Goal: Information Seeking & Learning: Learn about a topic

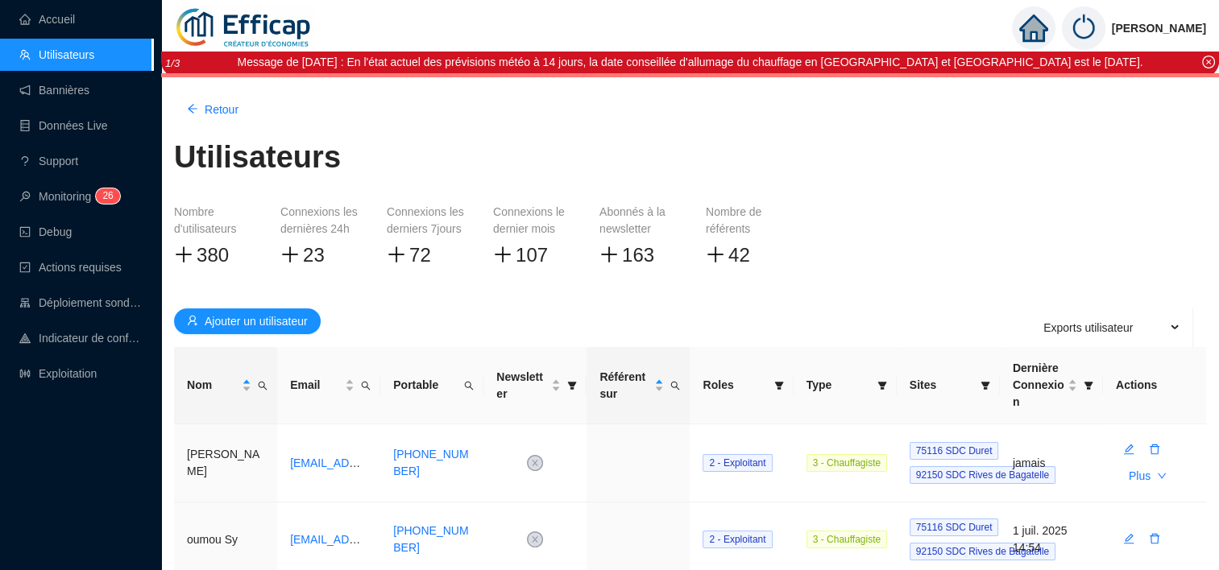
click at [1047, 29] on icon "home" at bounding box center [1032, 28] width 29 height 23
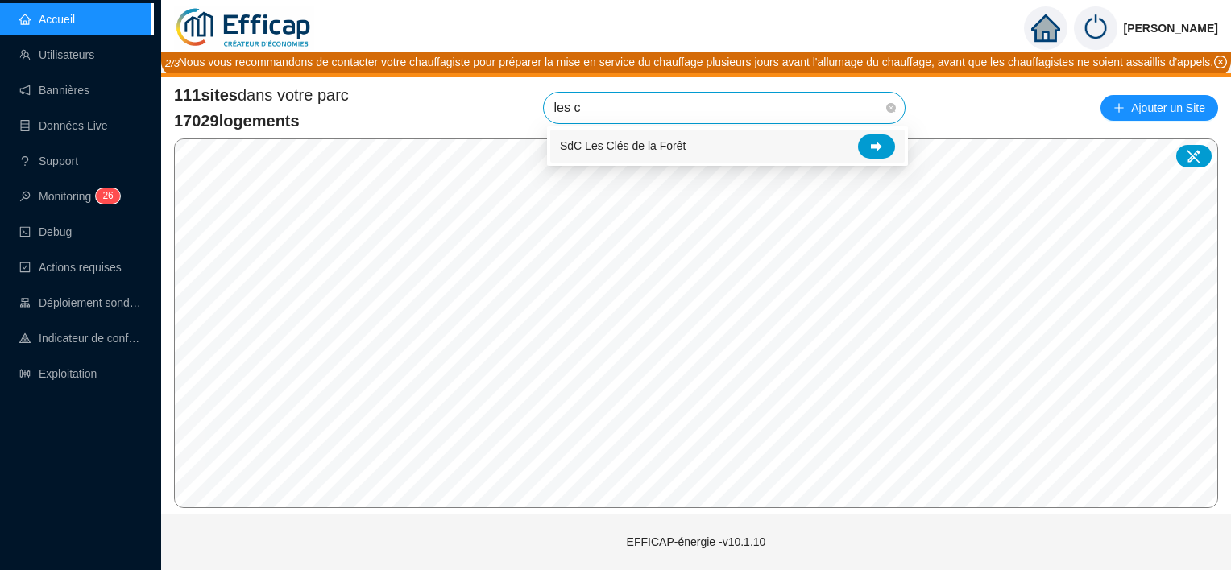
type input "les cl"
click at [876, 135] on div at bounding box center [876, 147] width 37 height 24
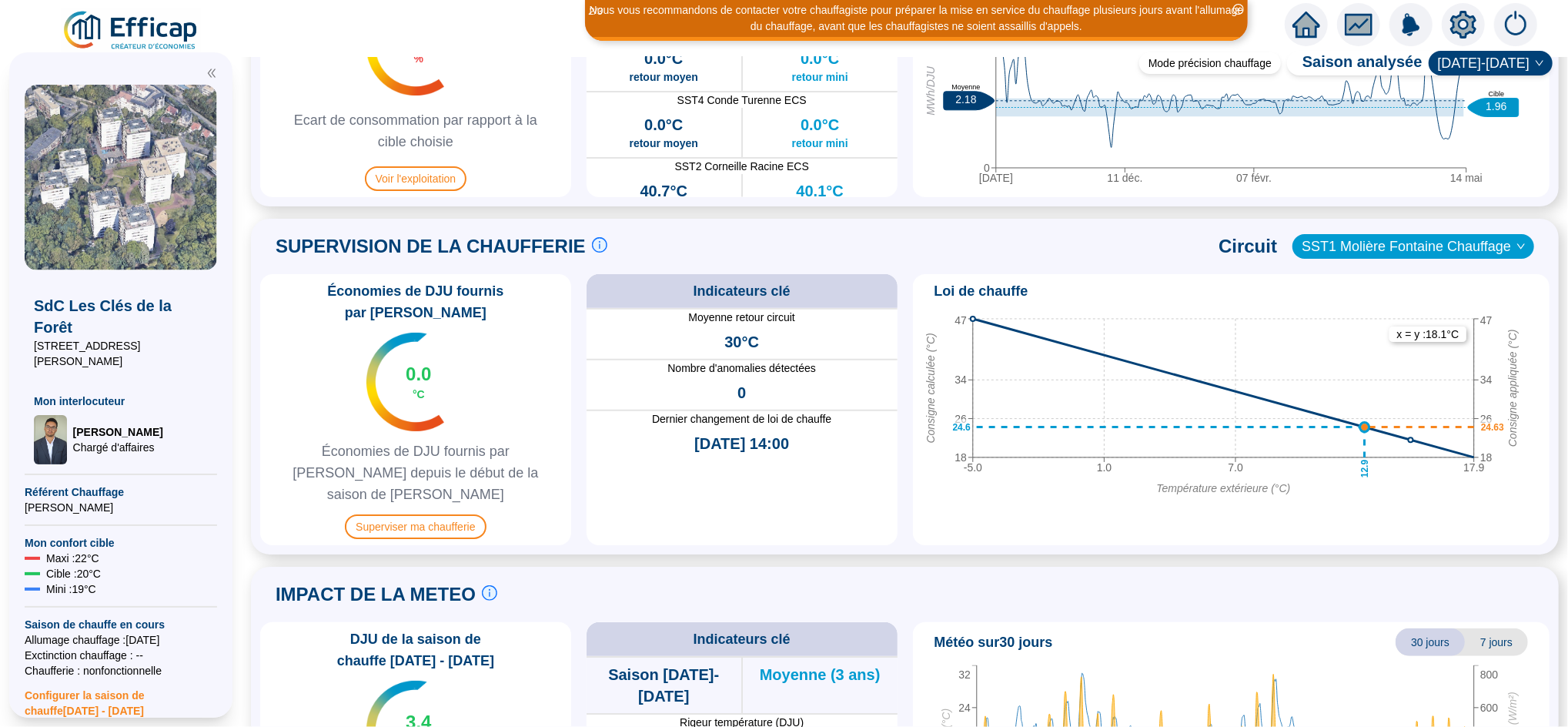
scroll to position [884, 0]
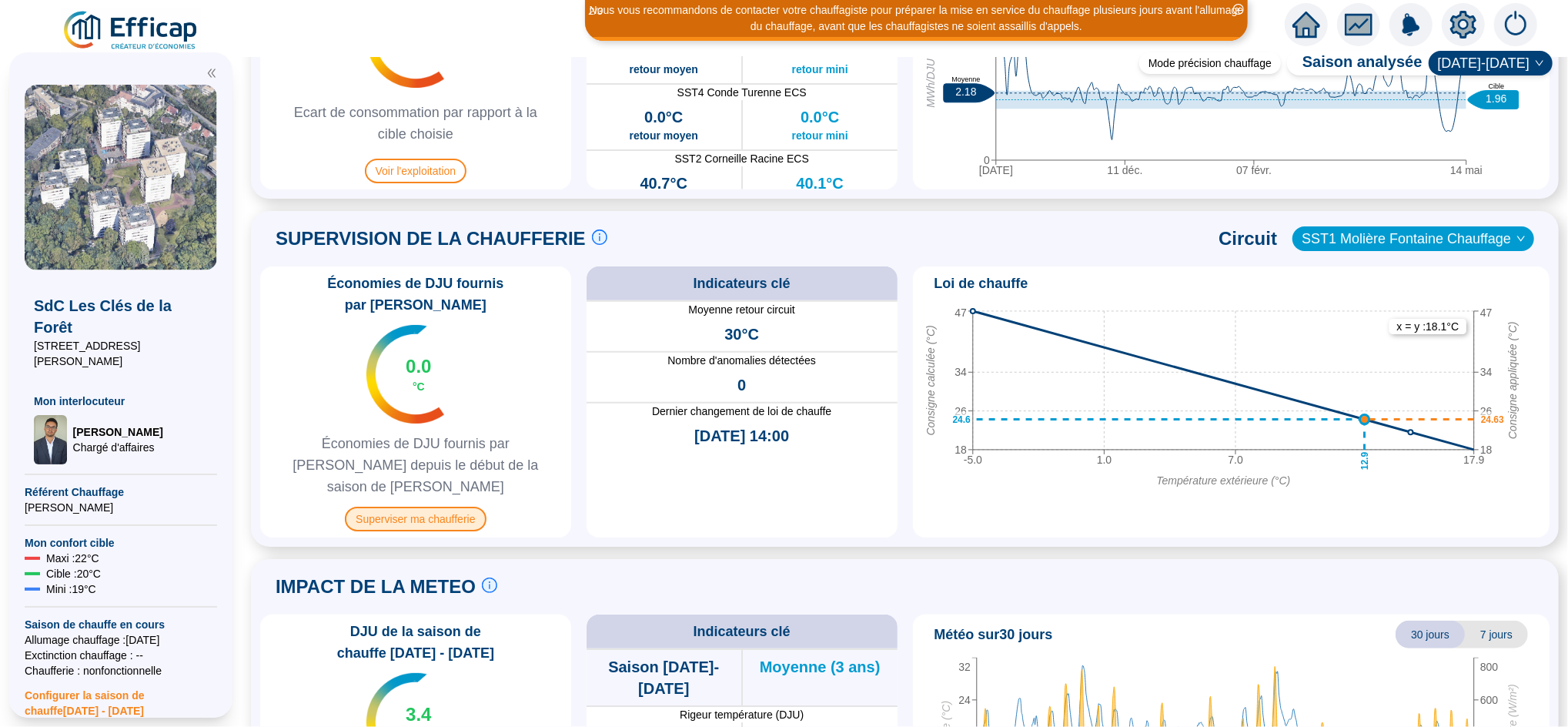
drag, startPoint x: 1151, startPoint y: 0, endPoint x: 439, endPoint y: 474, distance: 855.3
click at [439, 506] on span "Superviser ma chaufferie" at bounding box center [415, 519] width 140 height 25
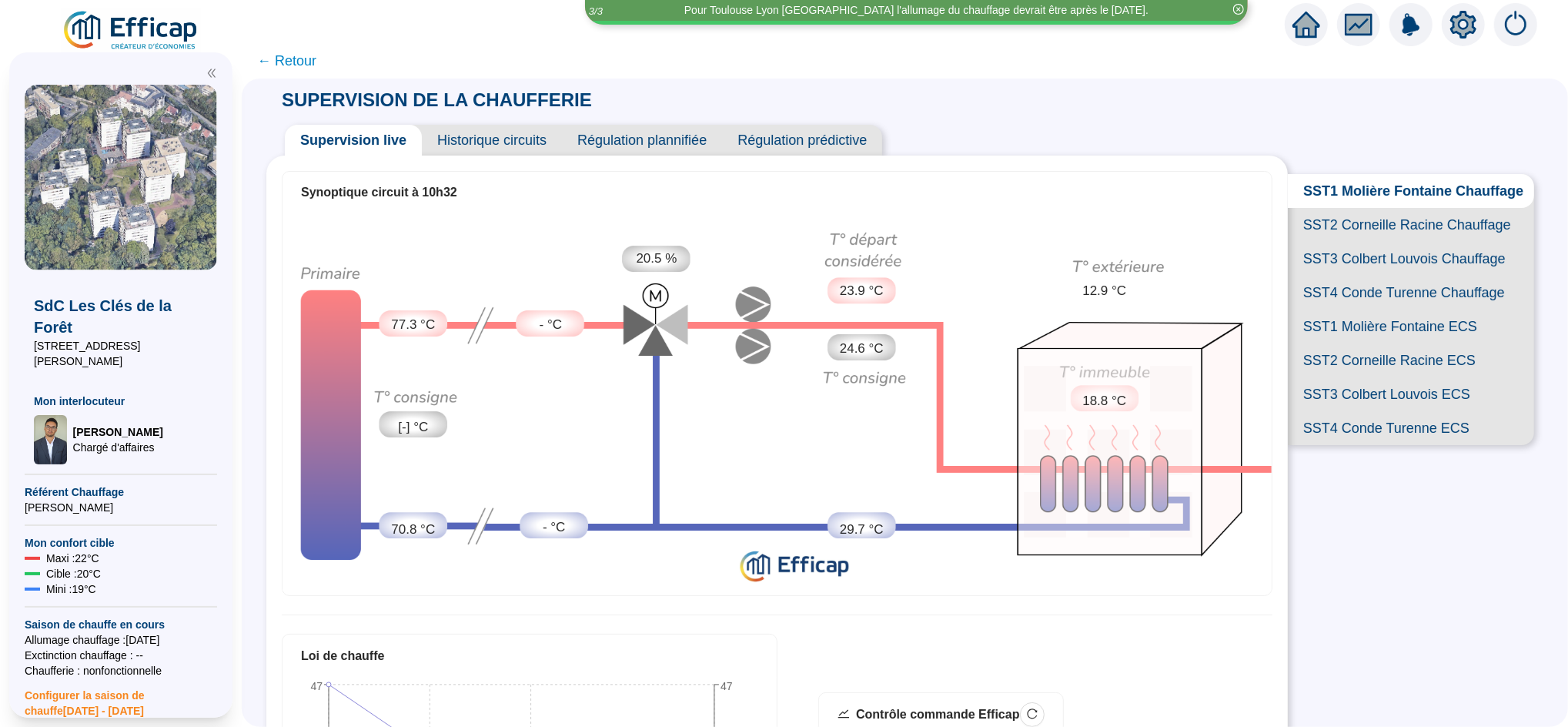
click at [1164, 238] on span "SST2 Corneille Racine Chauffage" at bounding box center [1411, 225] width 247 height 33
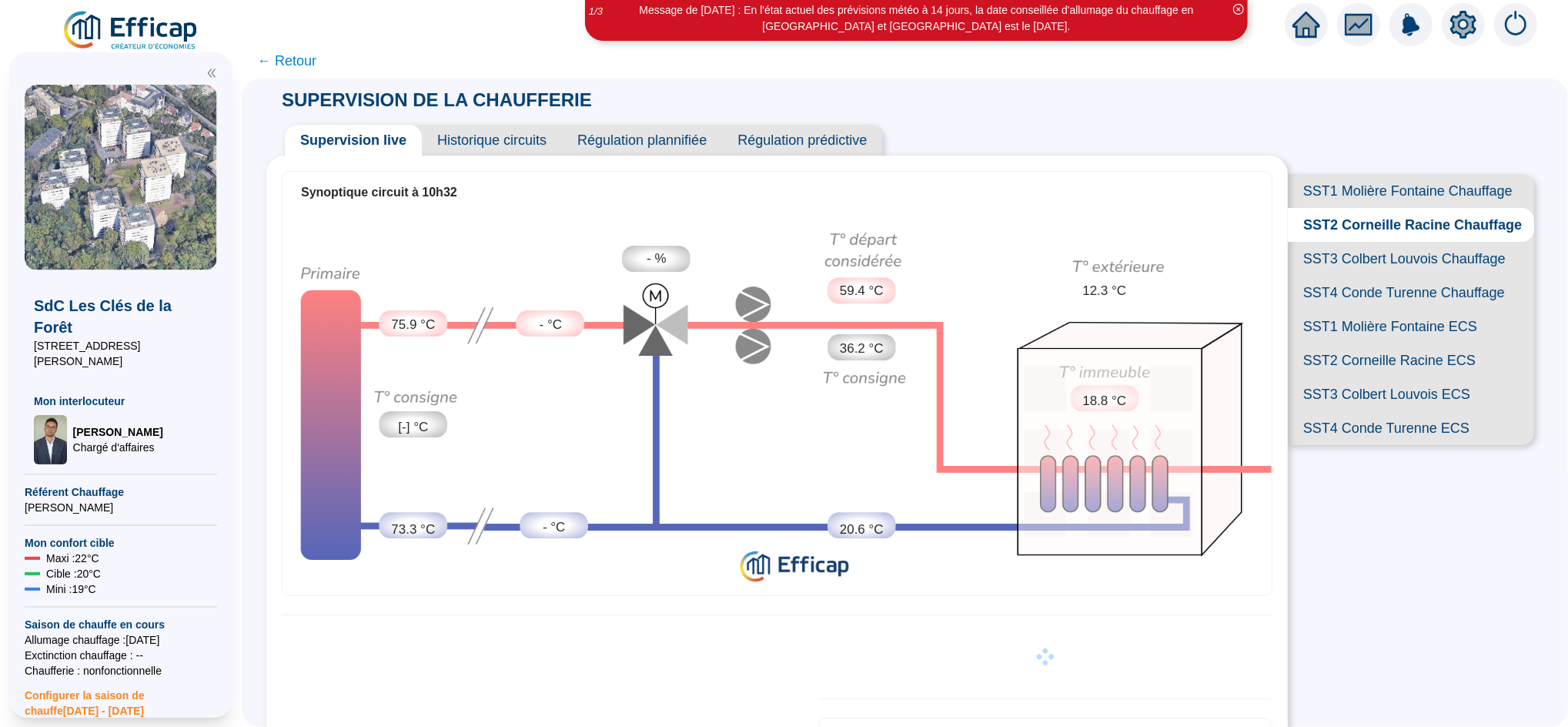
click at [1164, 199] on span "SST1 Molière Fontaine Chauffage" at bounding box center [1411, 190] width 247 height 33
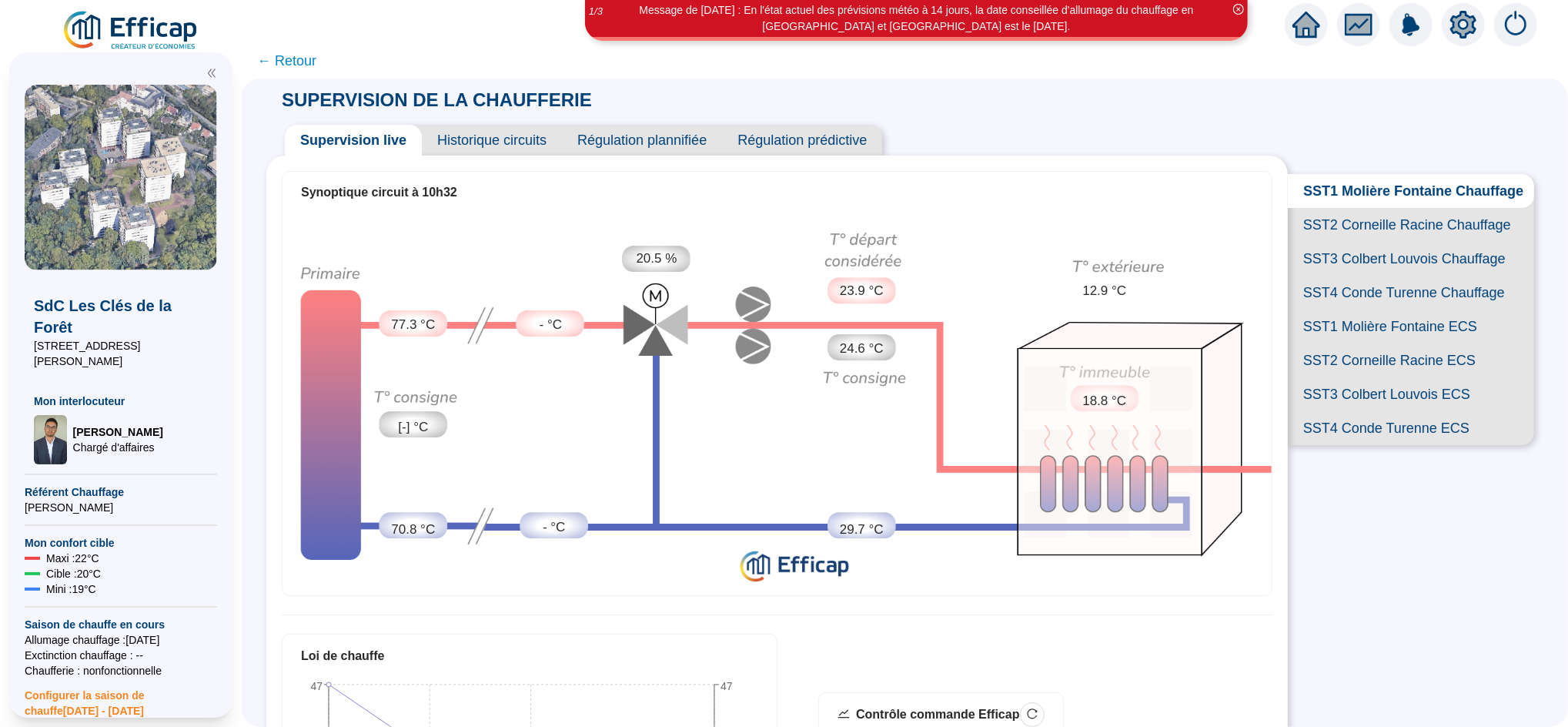
click at [1164, 275] on span "SST3 Colbert Louvois Chauffage" at bounding box center [1411, 258] width 247 height 33
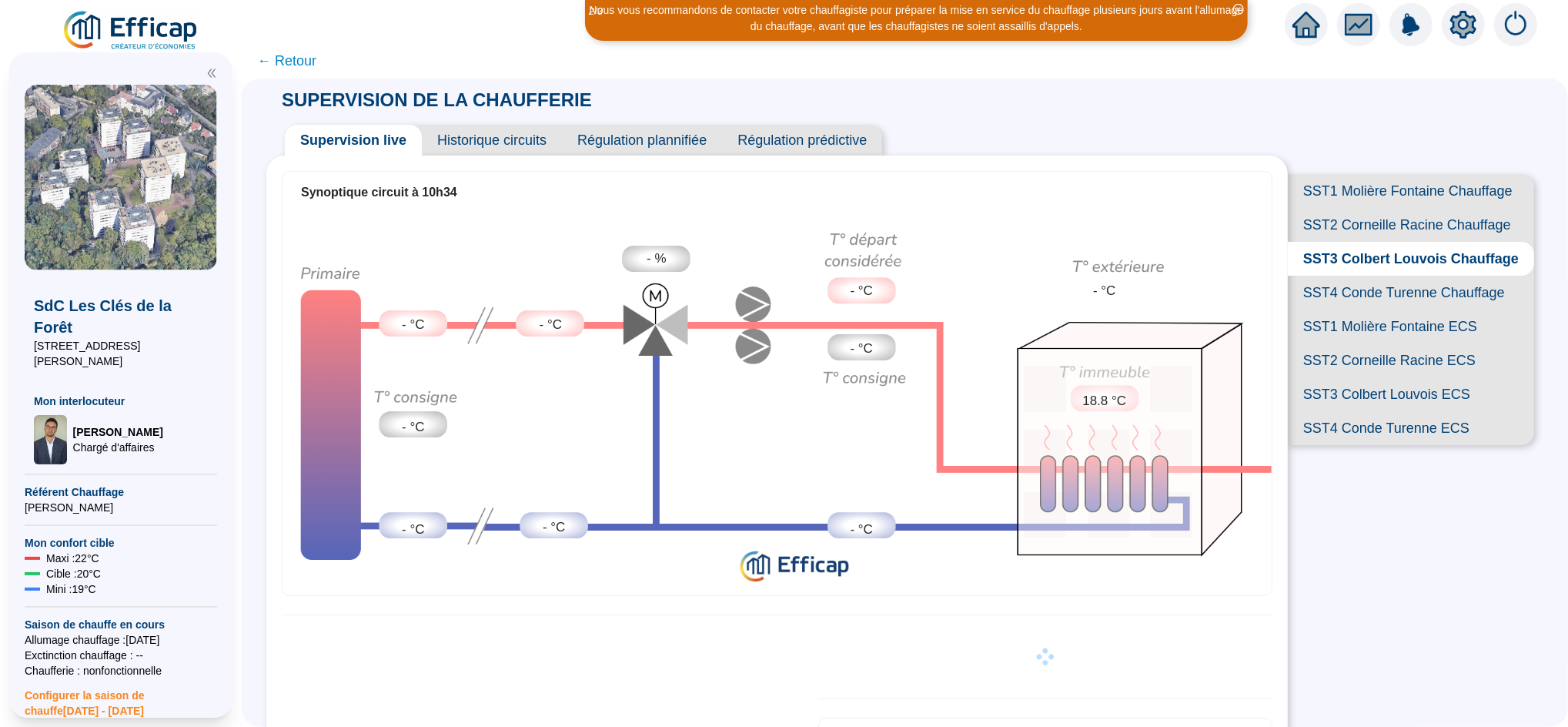
click at [1164, 310] on span "SST4 Conde Turenne Chauffage" at bounding box center [1411, 291] width 247 height 33
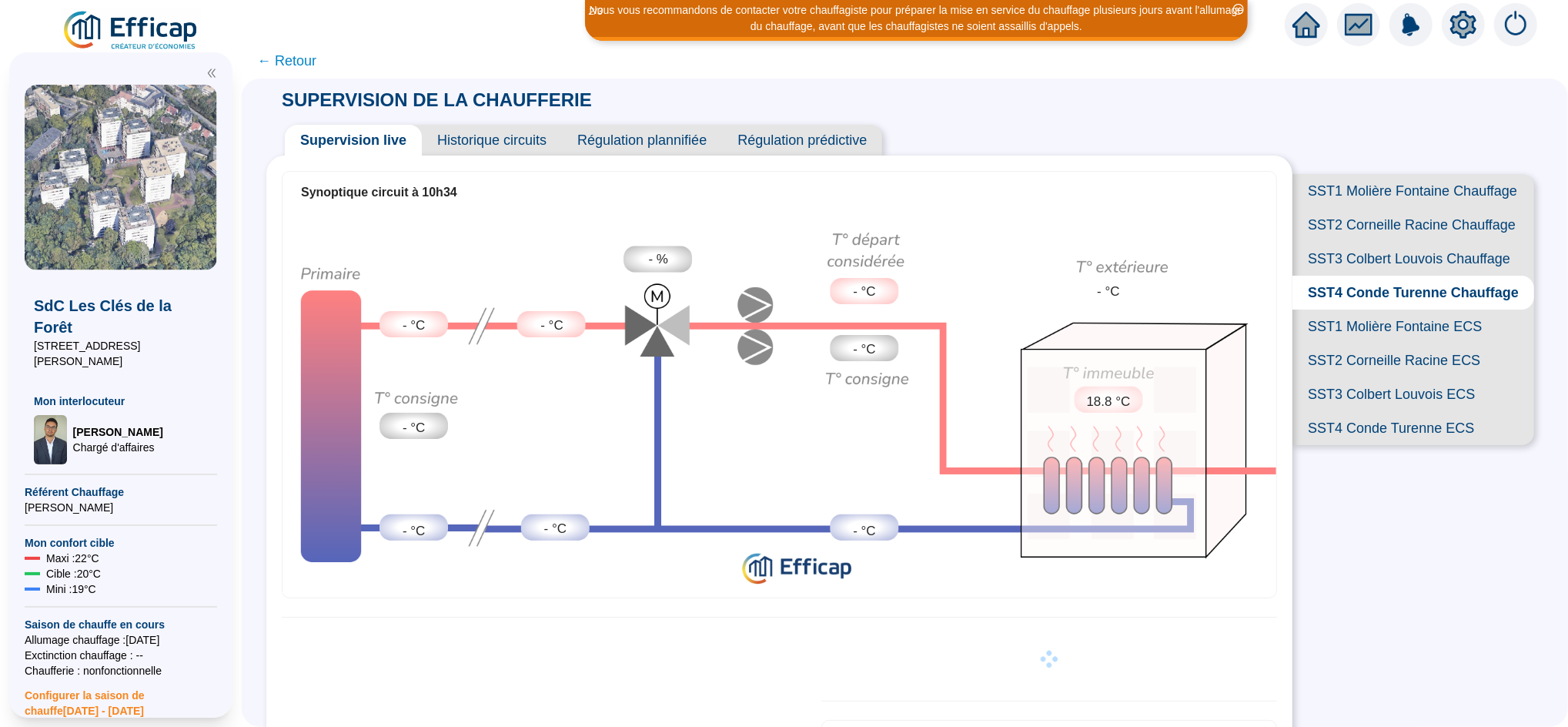
click at [1164, 192] on span "SST1 Molière Fontaine Chauffage" at bounding box center [1413, 190] width 242 height 33
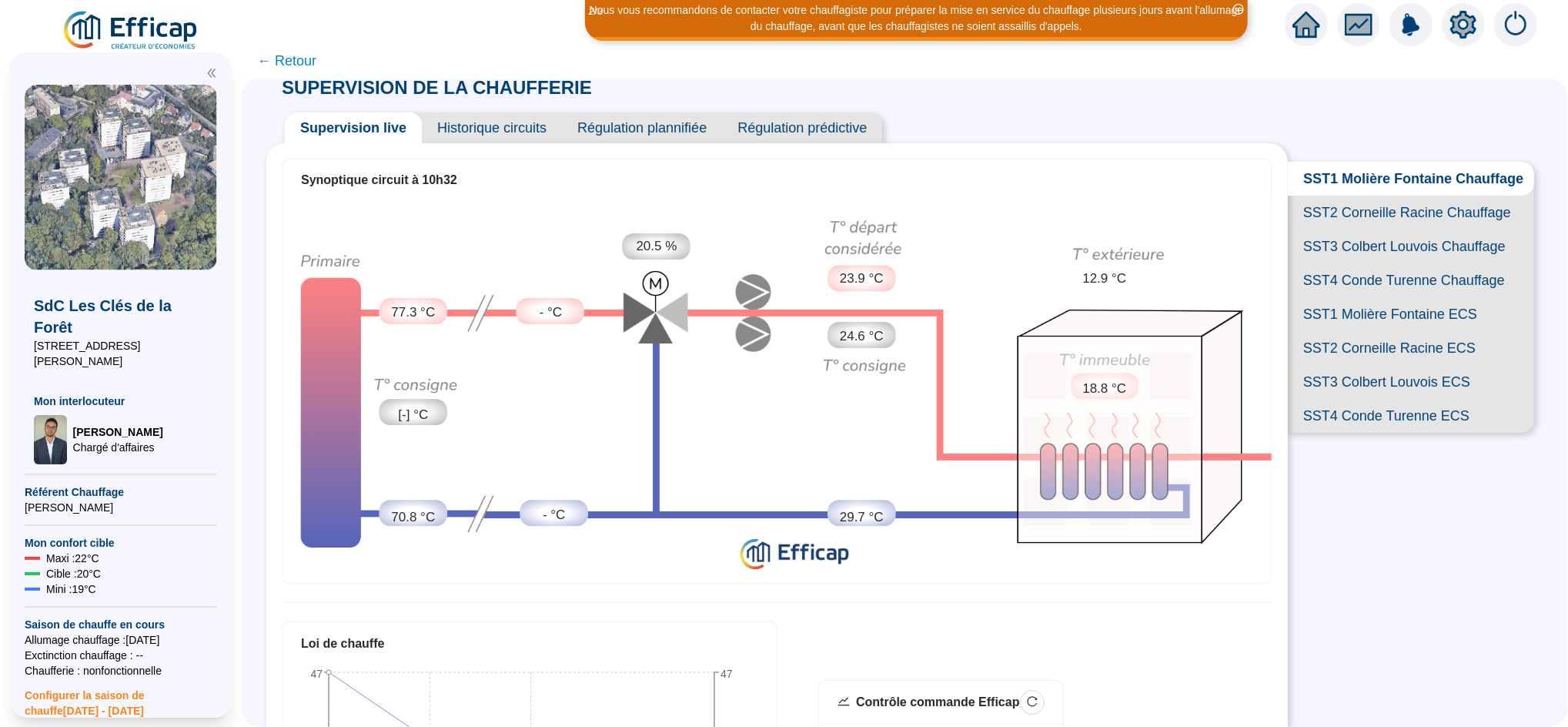
scroll to position [9, 0]
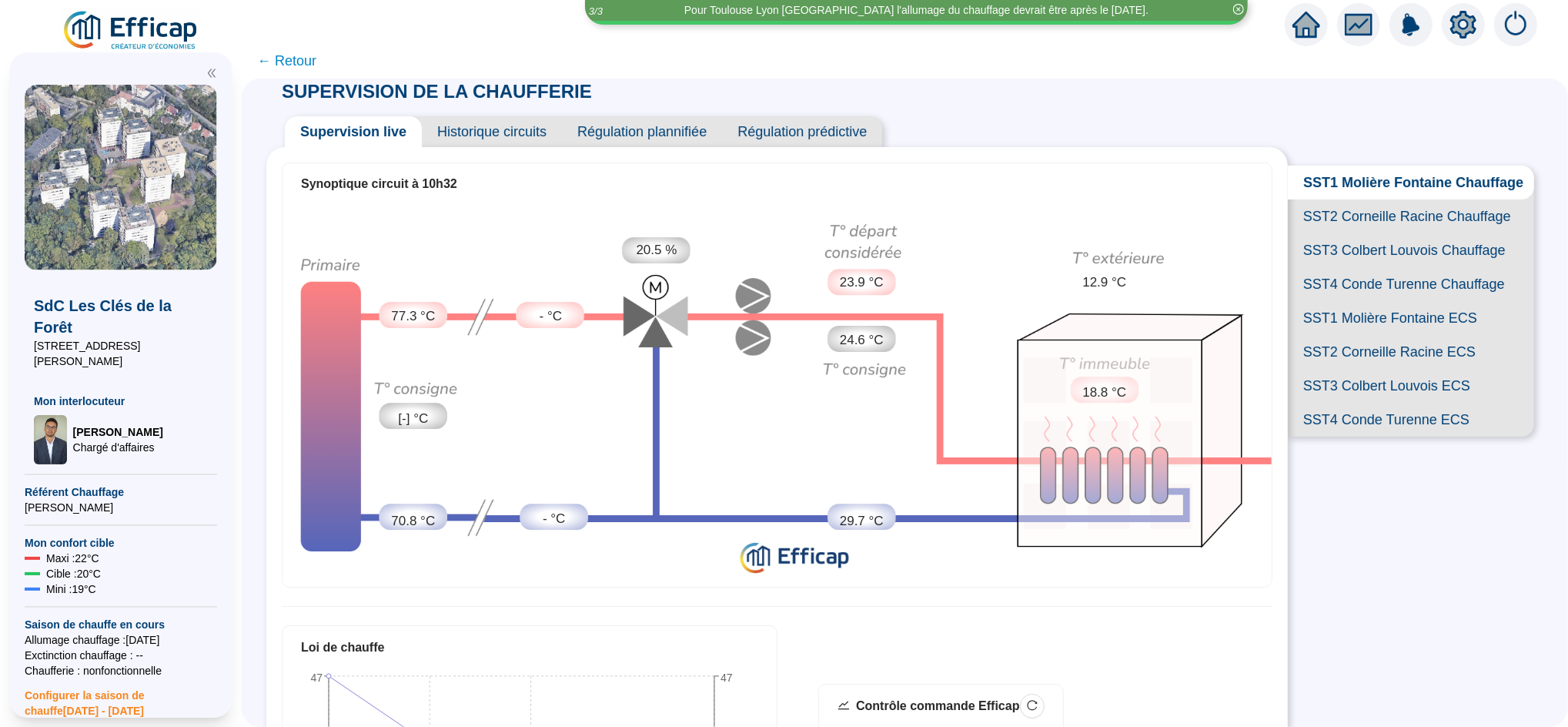
click at [1164, 233] on span "SST2 Corneille Racine Chauffage" at bounding box center [1411, 216] width 247 height 33
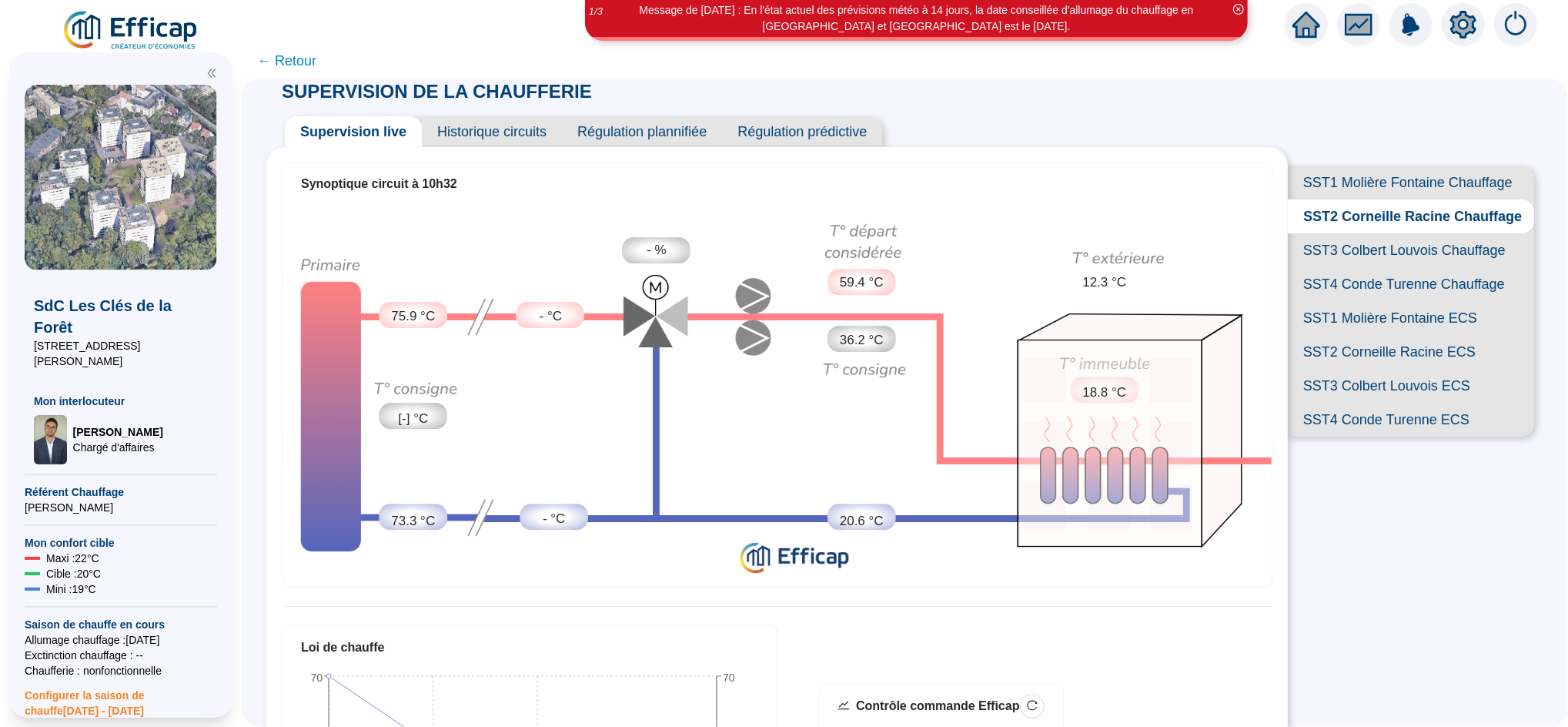
click at [1164, 179] on span "SST1 Molière Fontaine Chauffage" at bounding box center [1411, 182] width 247 height 33
click at [1164, 223] on span "SST2 Corneille Racine Chauffage" at bounding box center [1411, 216] width 247 height 33
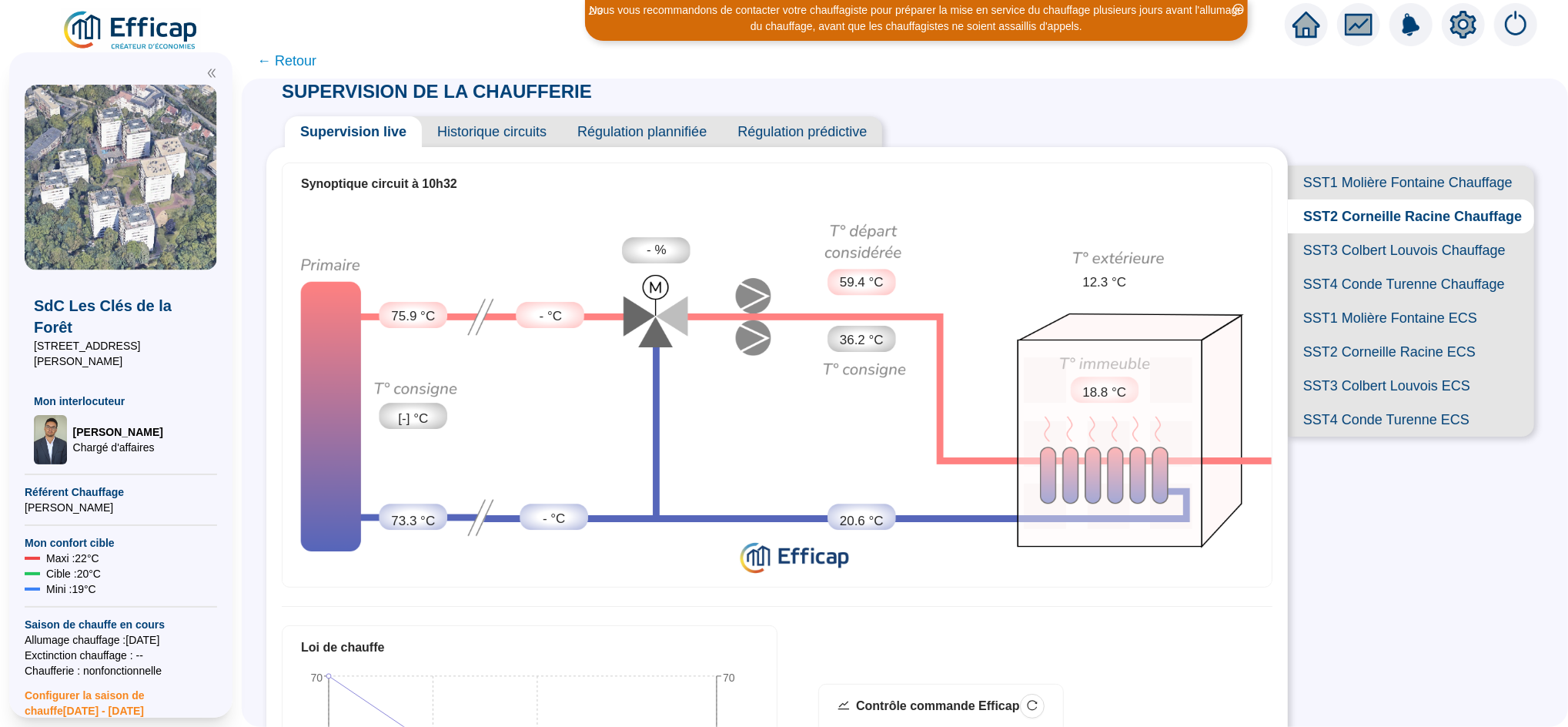
click at [1164, 267] on span "SST3 Colbert Louvois Chauffage" at bounding box center [1411, 249] width 247 height 33
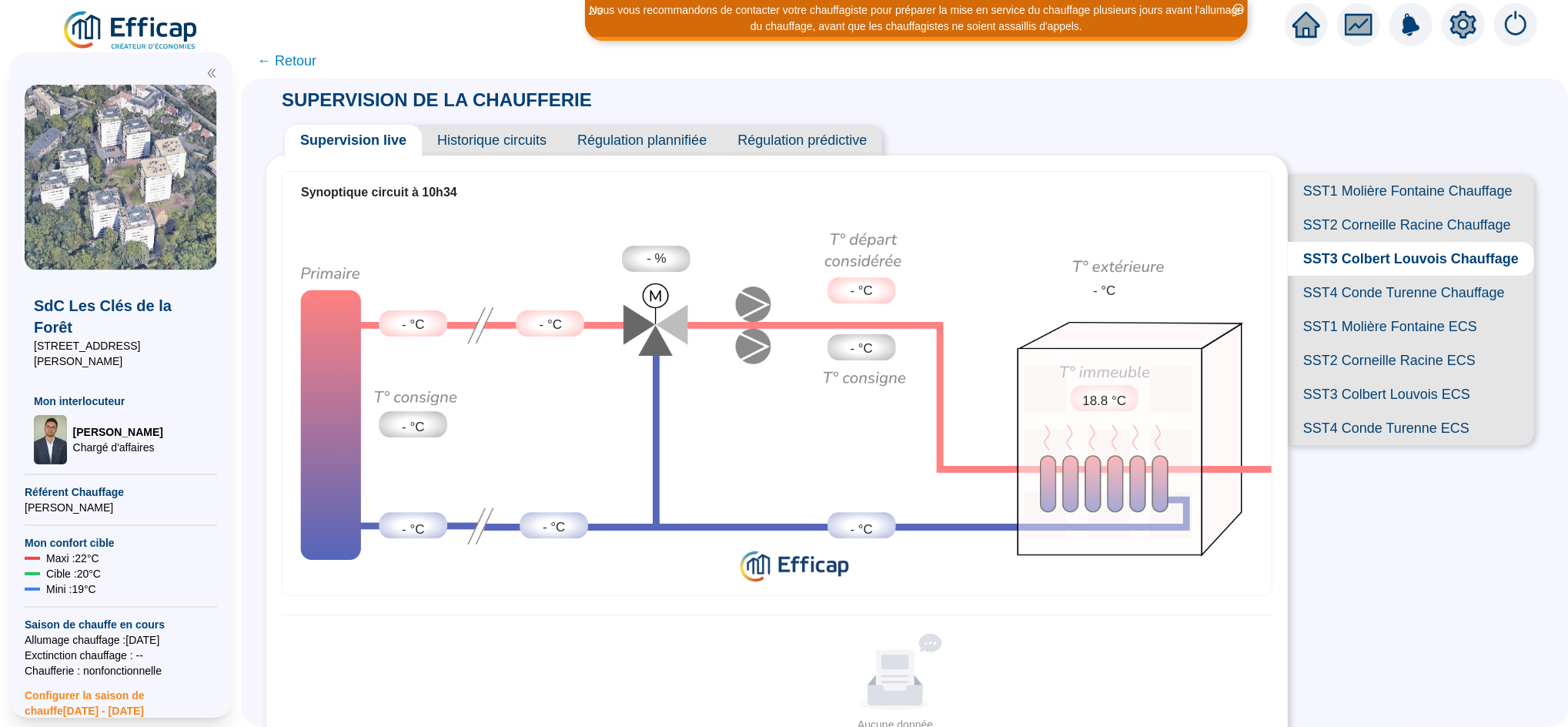
click at [1164, 310] on span "SST4 Conde Turenne Chauffage" at bounding box center [1411, 291] width 247 height 33
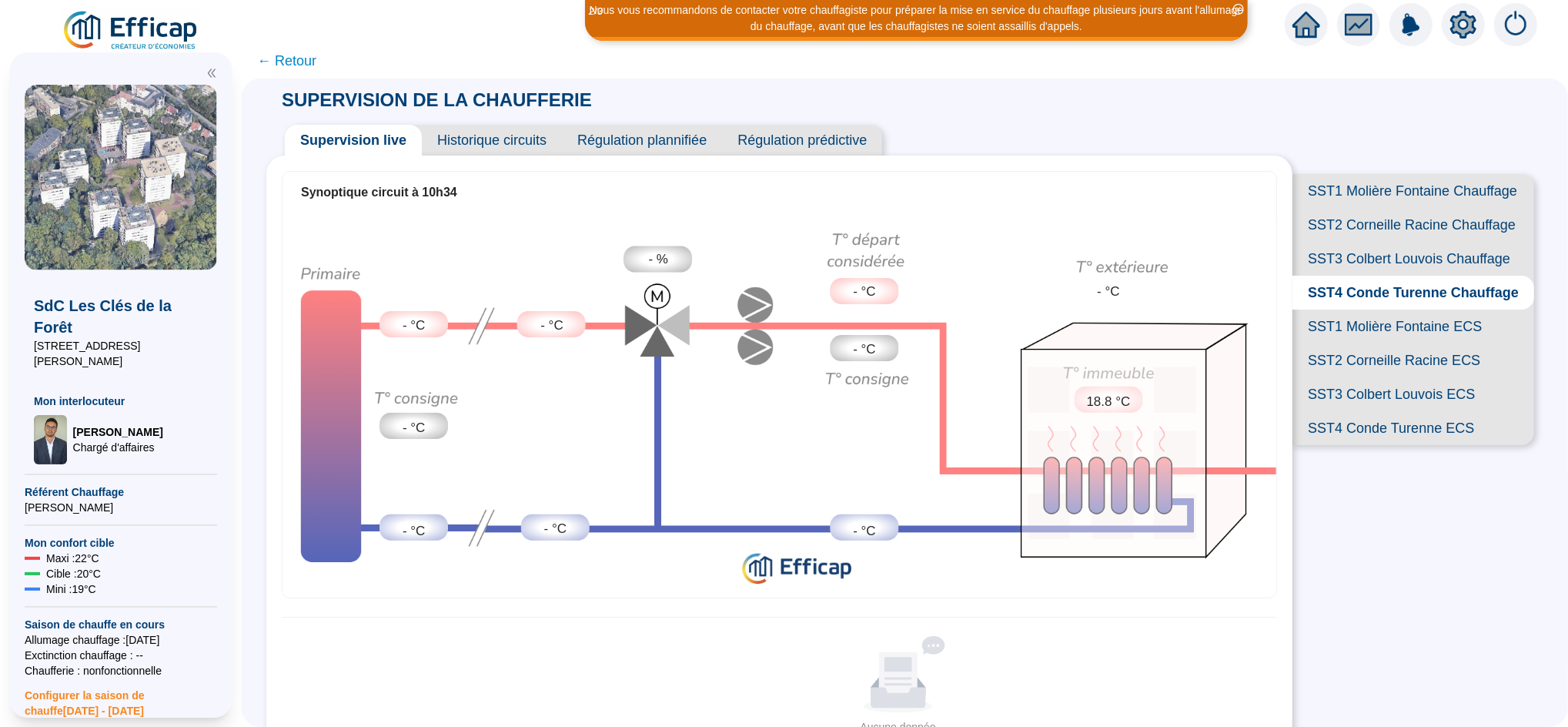
click at [1164, 242] on span "SST2 Corneille Racine Chauffage" at bounding box center [1413, 225] width 242 height 33
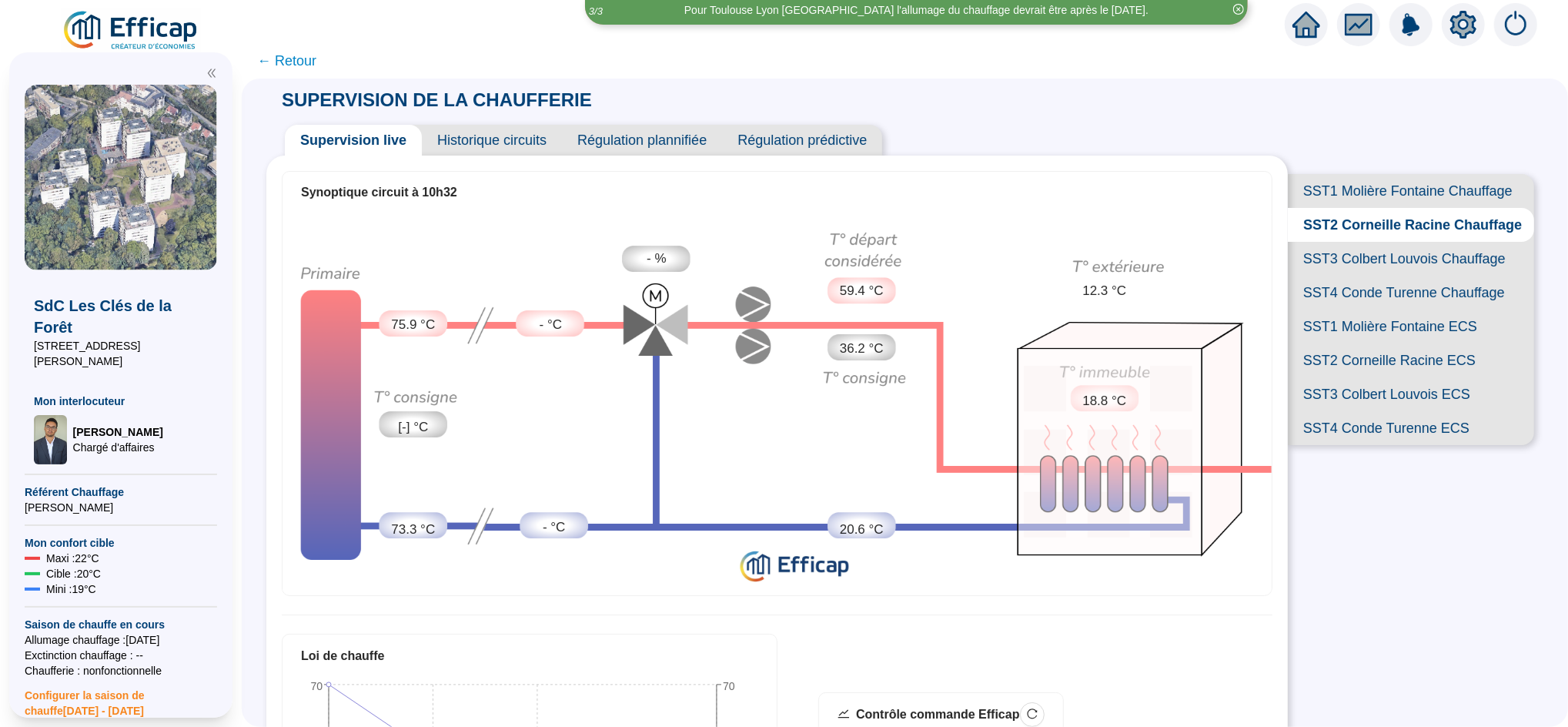
click at [1164, 188] on span "SST1 Molière Fontaine Chauffage" at bounding box center [1411, 190] width 247 height 33
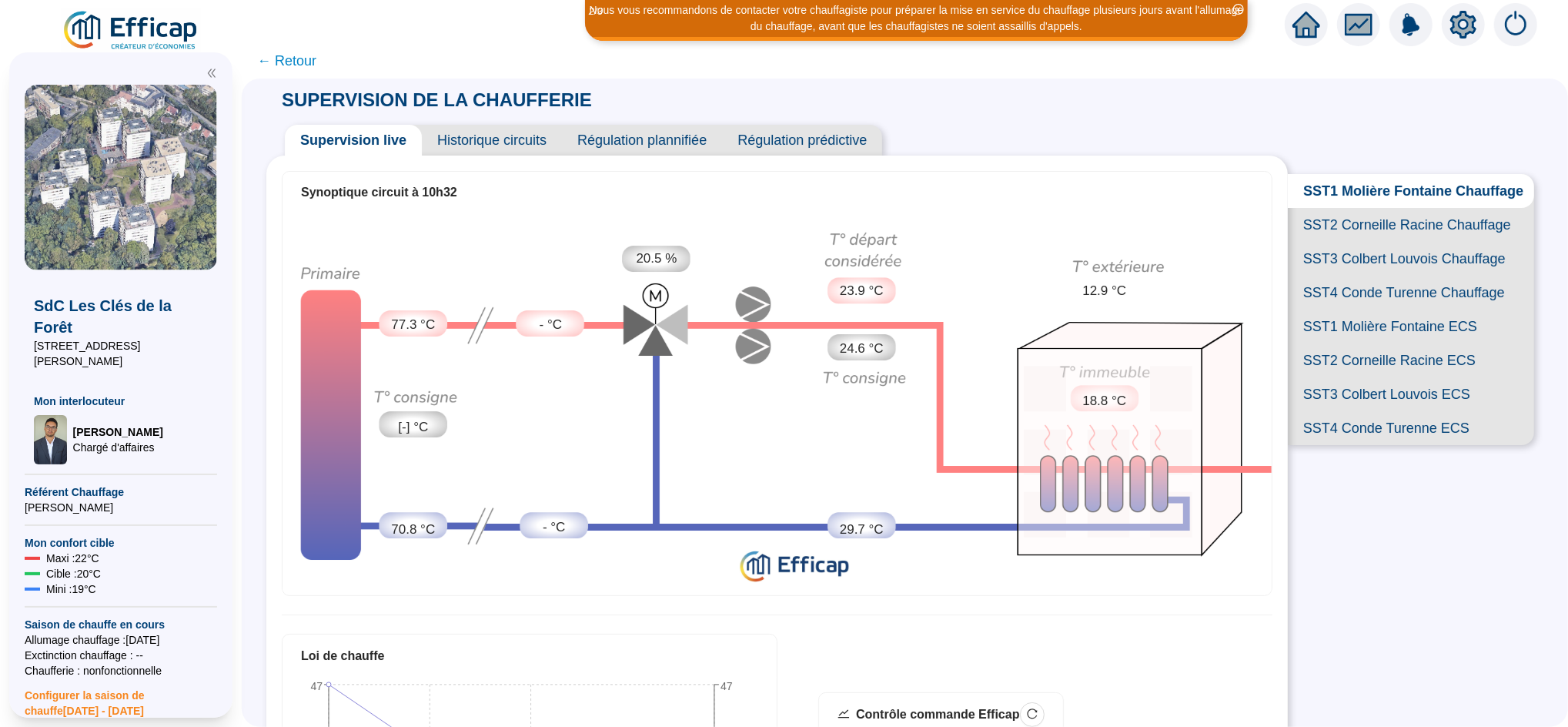
click at [1164, 242] on span "SST2 Corneille Racine Chauffage" at bounding box center [1411, 225] width 247 height 33
click at [1164, 197] on span "SST1 Molière Fontaine Chauffage" at bounding box center [1411, 190] width 247 height 33
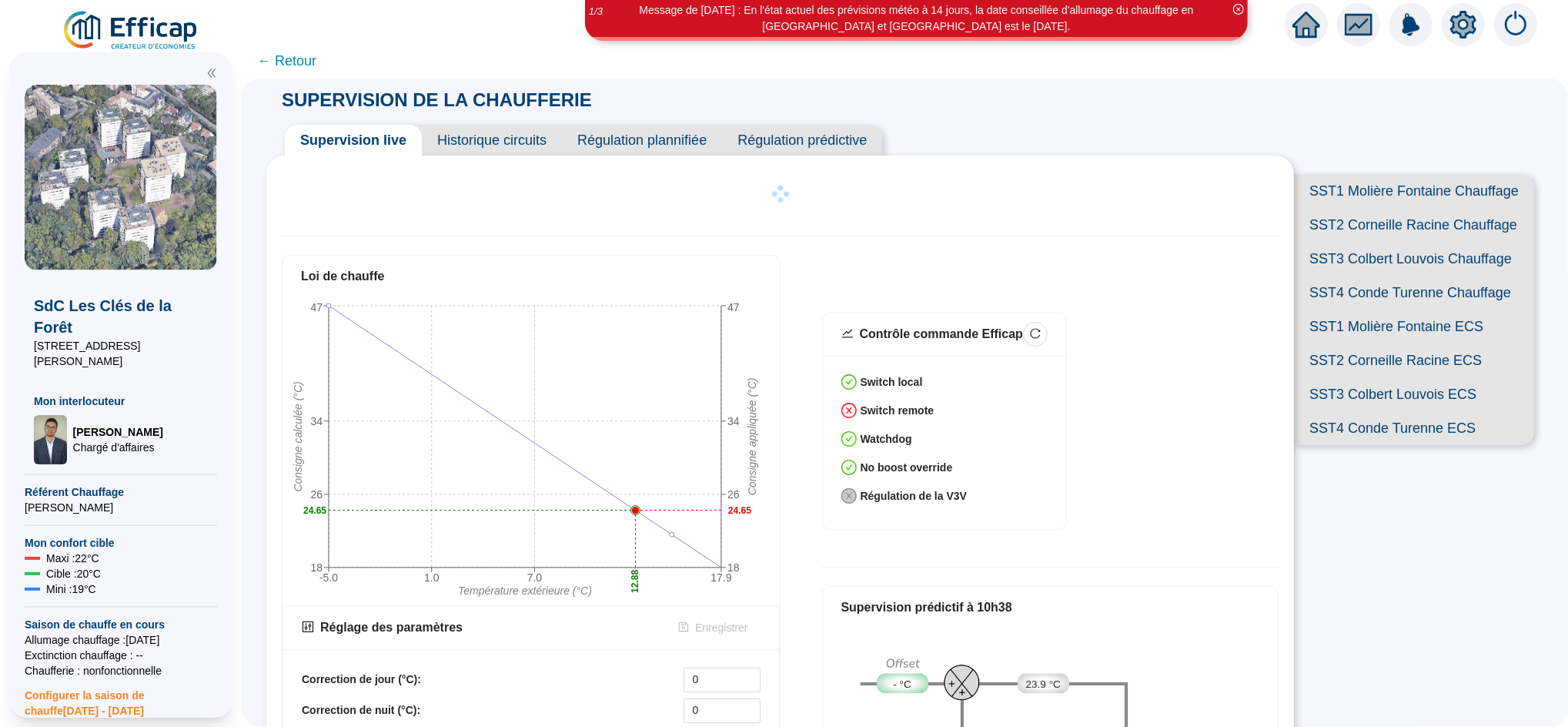
click at [1164, 185] on span "SST1 Molière Fontaine Chauffage" at bounding box center [1413, 190] width 240 height 33
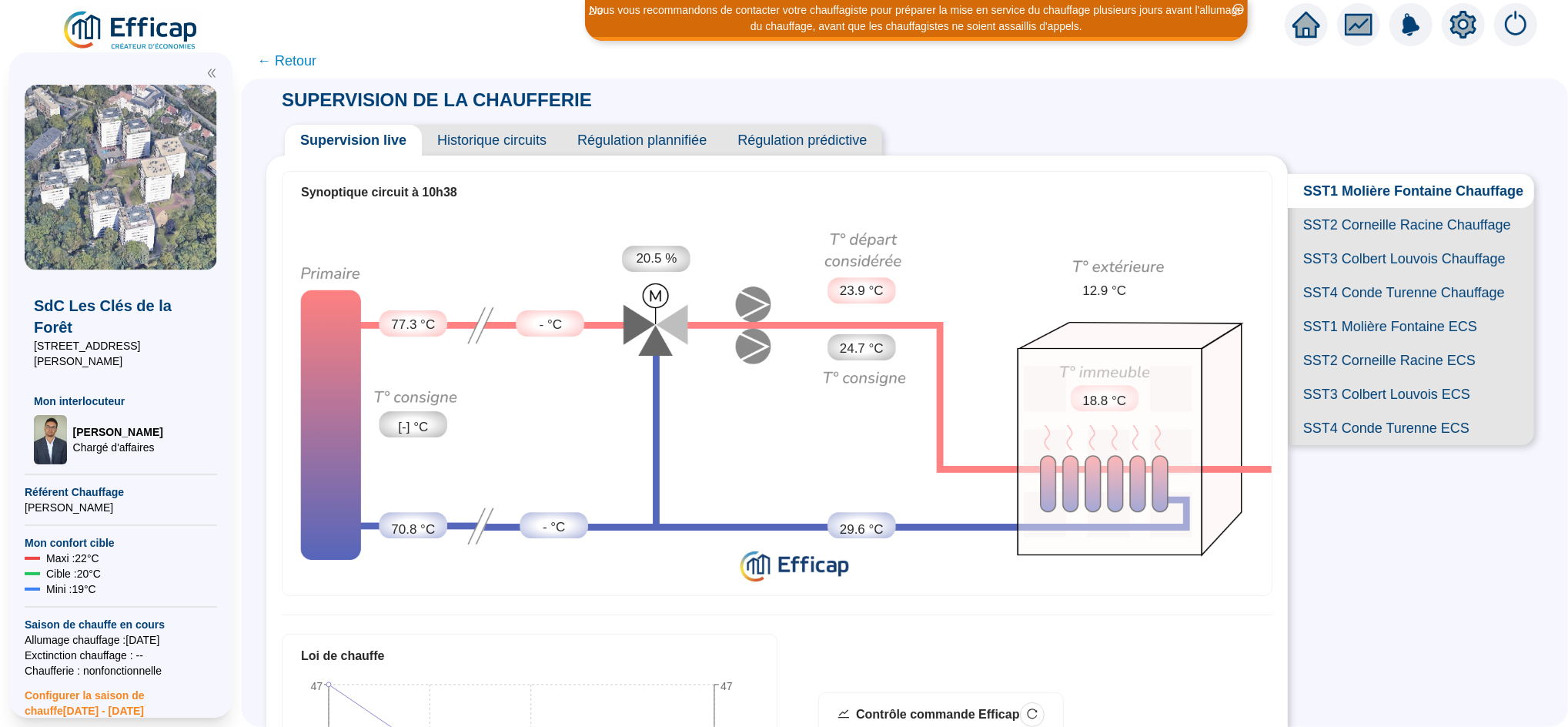
click at [1164, 242] on span "SST2 Corneille Racine Chauffage" at bounding box center [1411, 225] width 247 height 33
click at [1164, 275] on span "SST3 Colbert Louvois Chauffage" at bounding box center [1411, 258] width 247 height 33
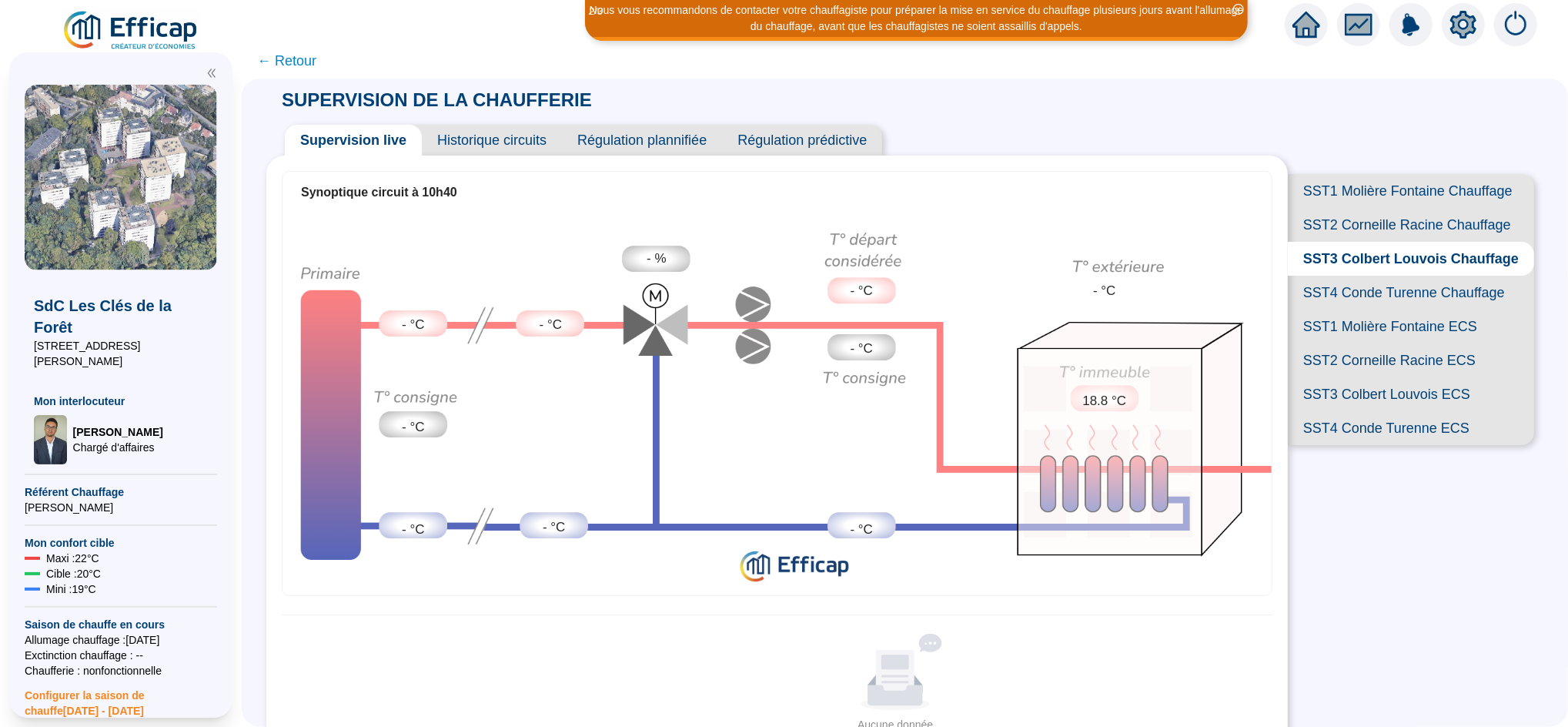
click at [1164, 195] on span "SST1 Molière Fontaine Chauffage" at bounding box center [1411, 190] width 247 height 33
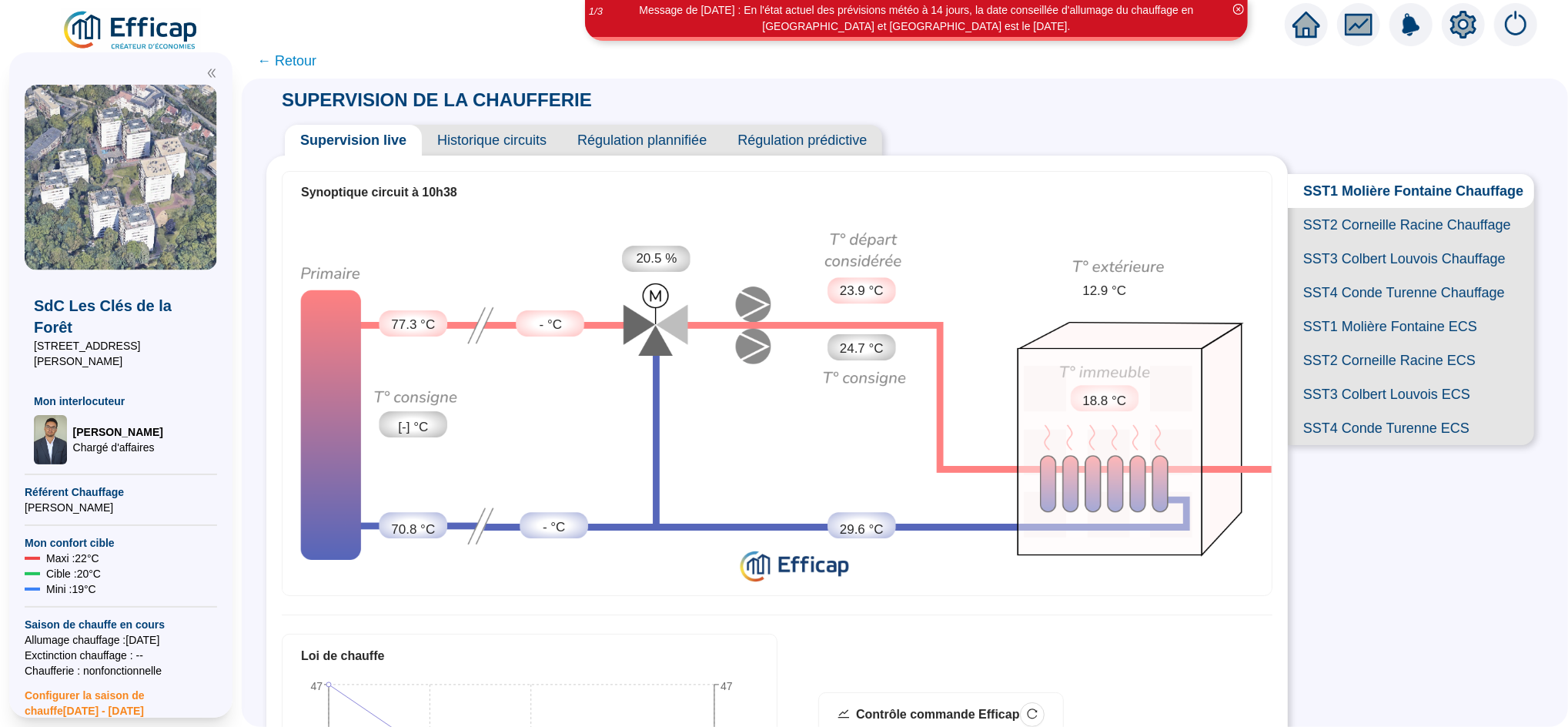
click at [1164, 377] on span "SST2 Corneille Racine ECS" at bounding box center [1411, 359] width 247 height 33
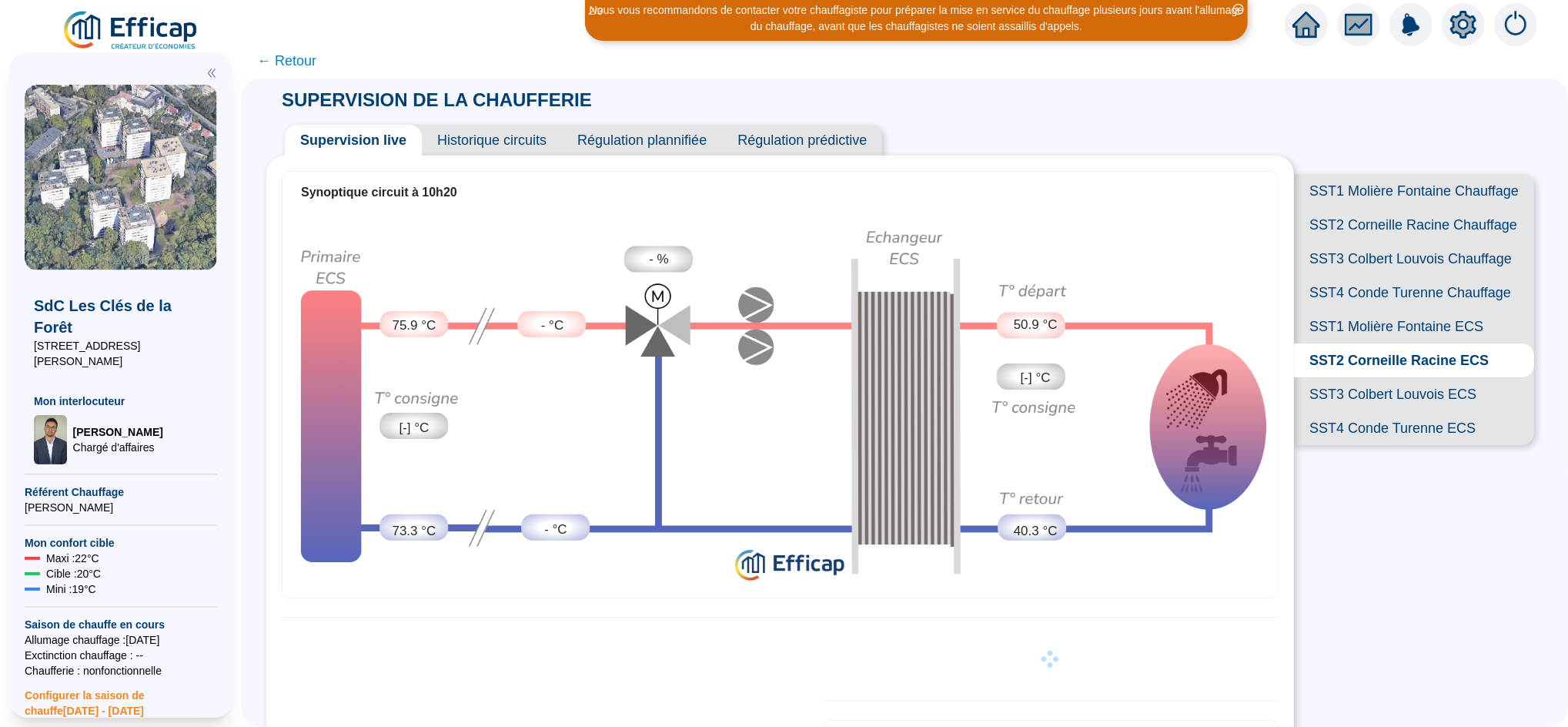
click at [1164, 411] on span "SST3 Colbert Louvois ECS" at bounding box center [1413, 394] width 240 height 33
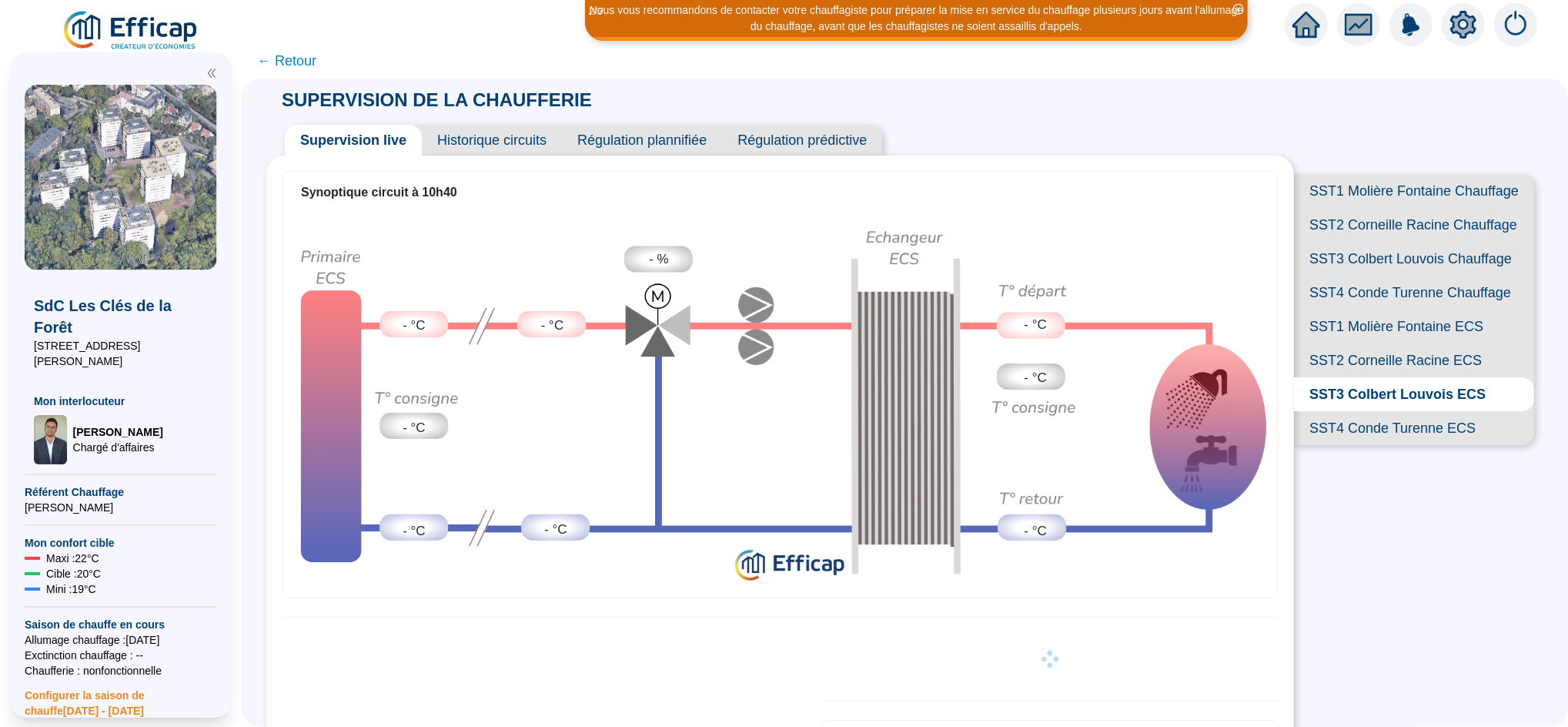
click at [1164, 343] on span "SST1 Molière Fontaine ECS" at bounding box center [1413, 326] width 240 height 33
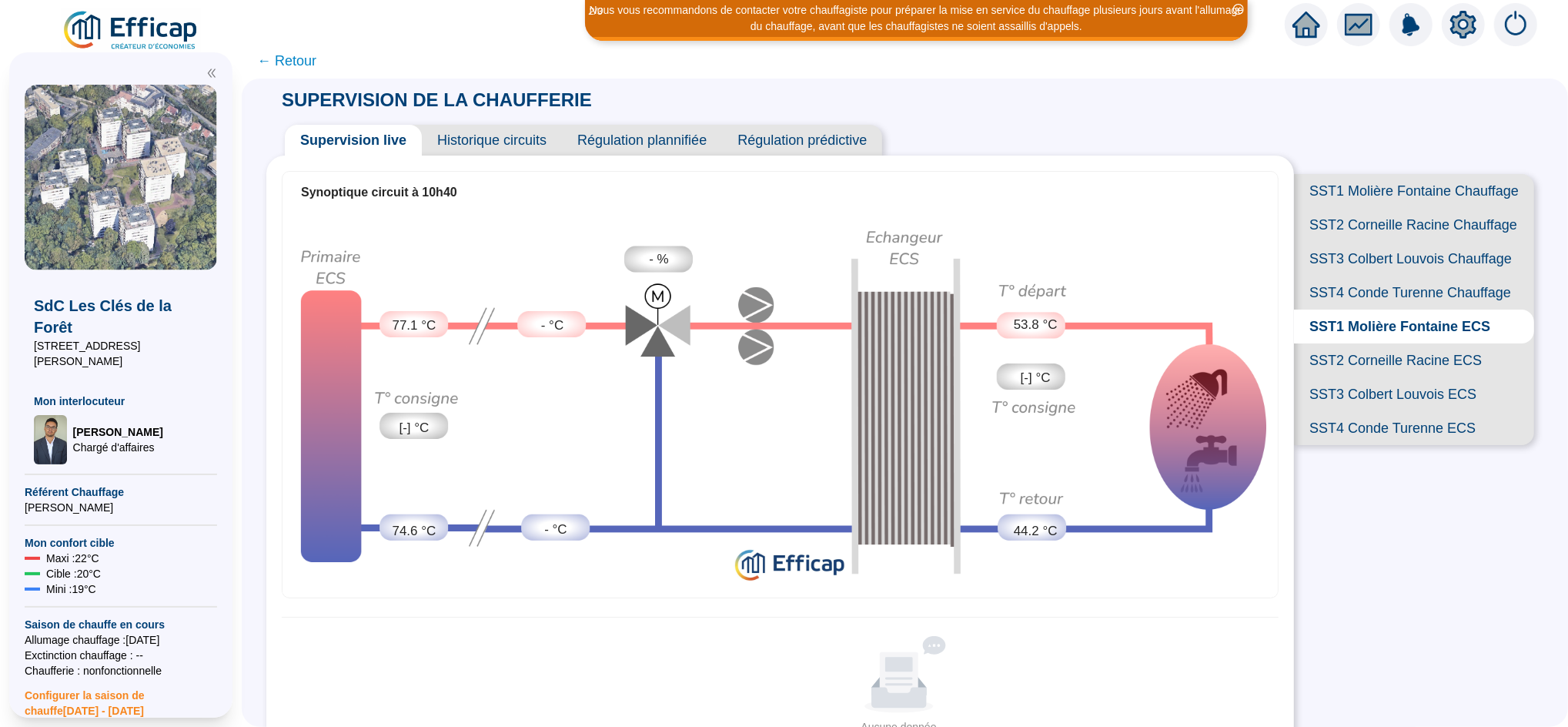
click at [1164, 187] on span "SST1 Molière Fontaine Chauffage" at bounding box center [1413, 190] width 240 height 33
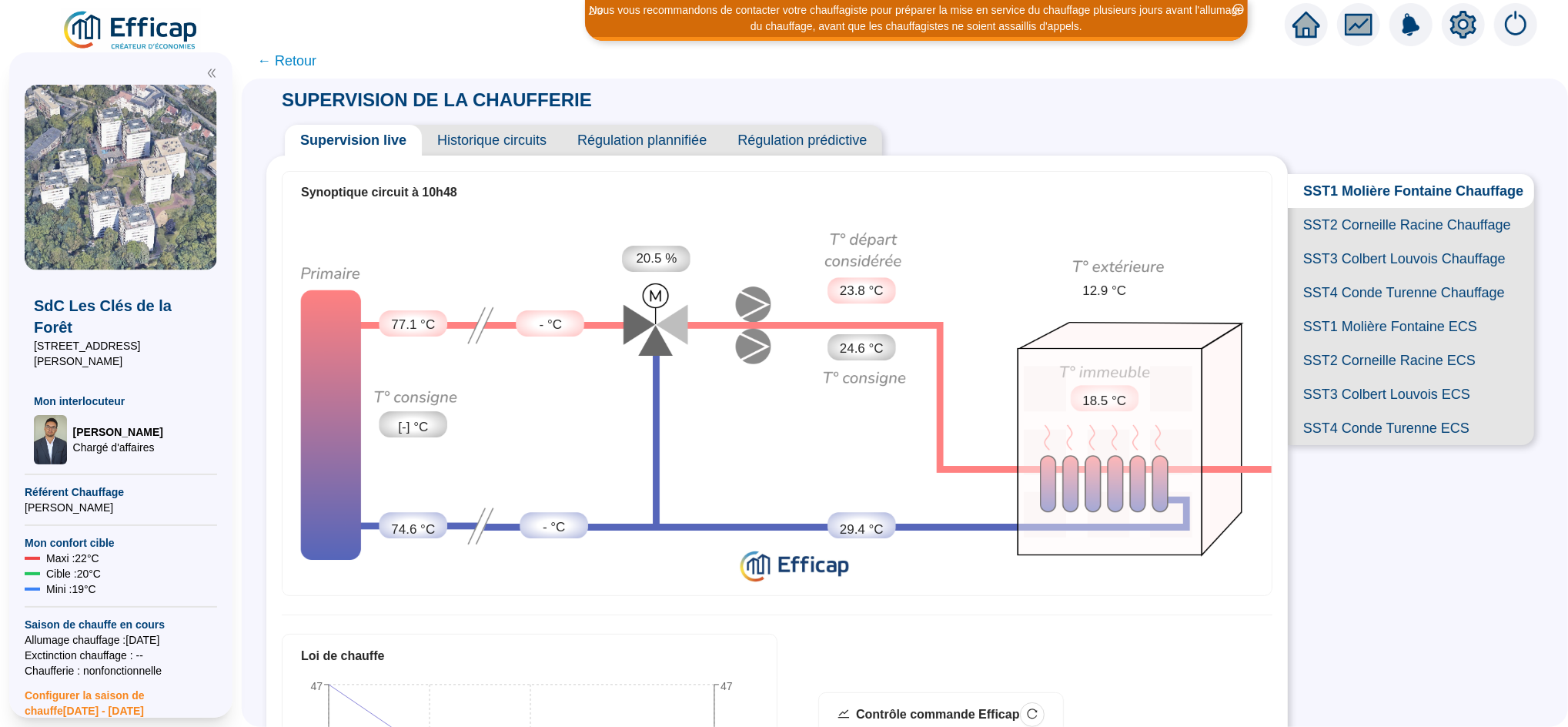
click at [1164, 242] on span "SST2 Corneille Racine Chauffage" at bounding box center [1411, 225] width 247 height 33
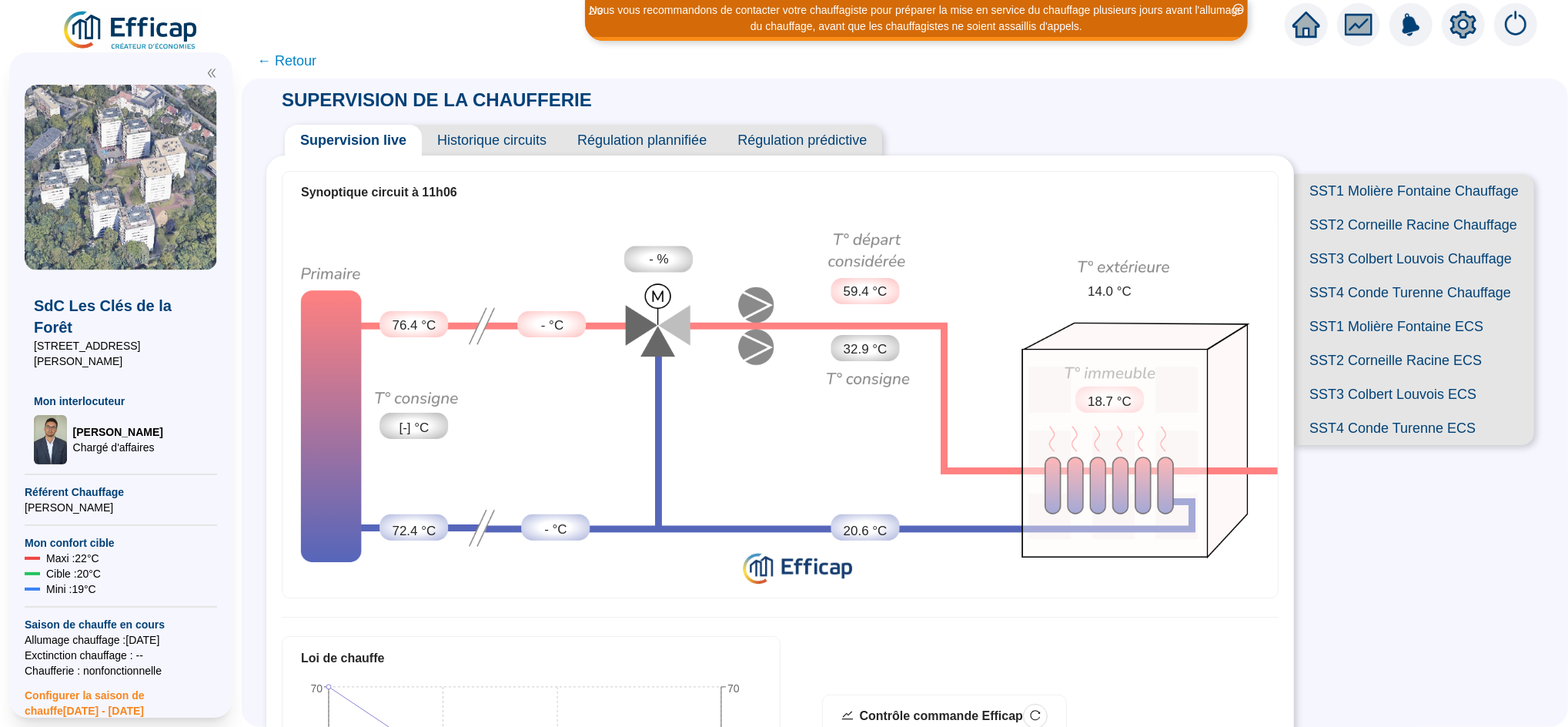
click at [1164, 29] on icon "home" at bounding box center [1306, 24] width 28 height 26
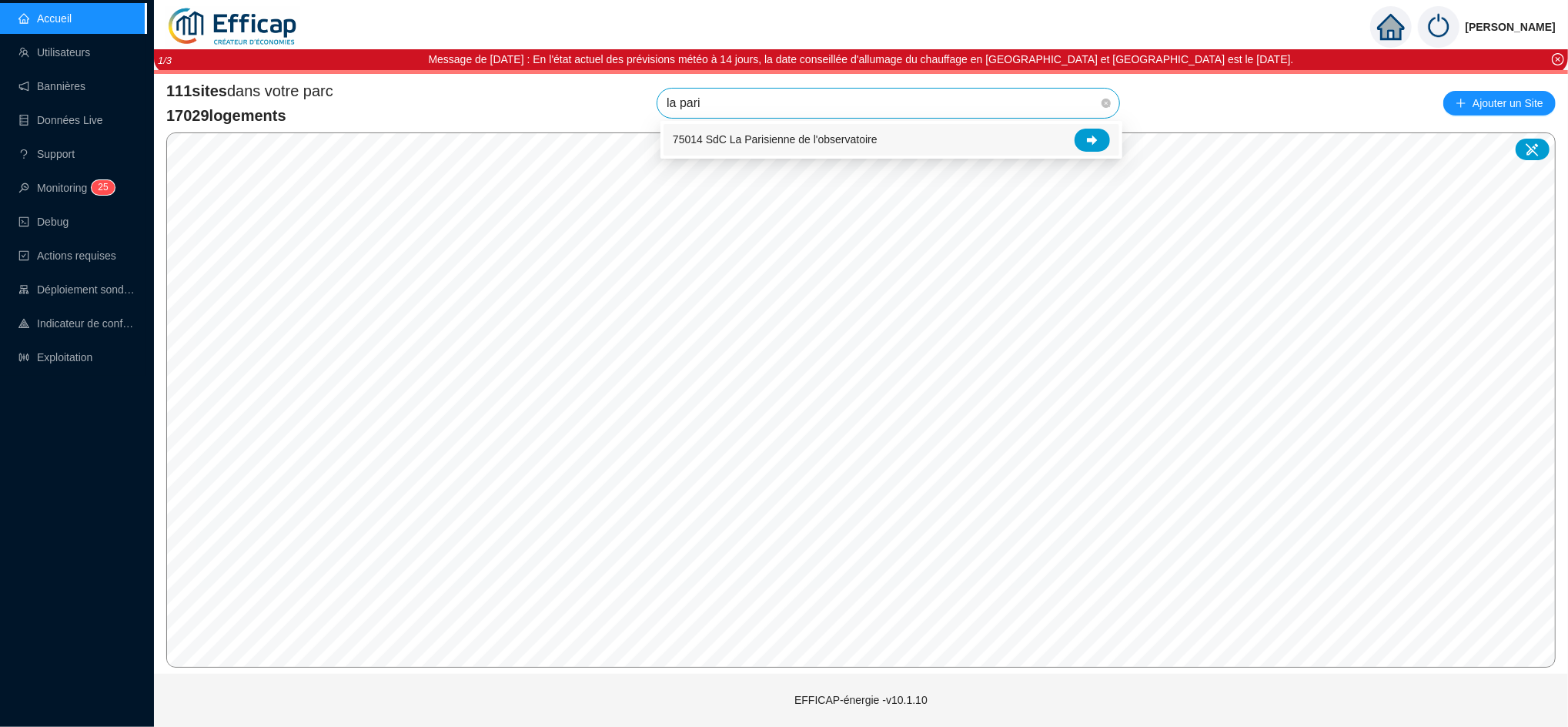
type input "la pari"
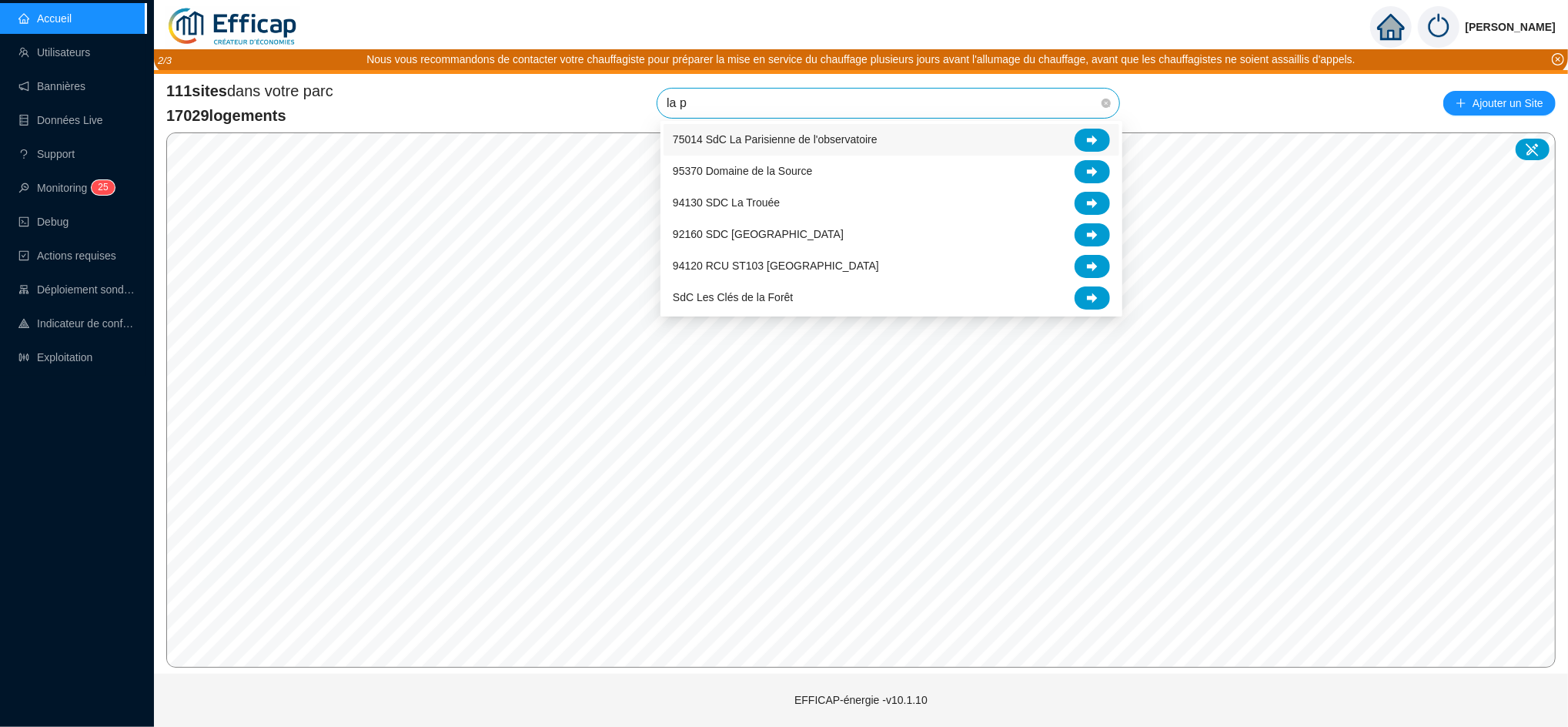
type input "la pa"
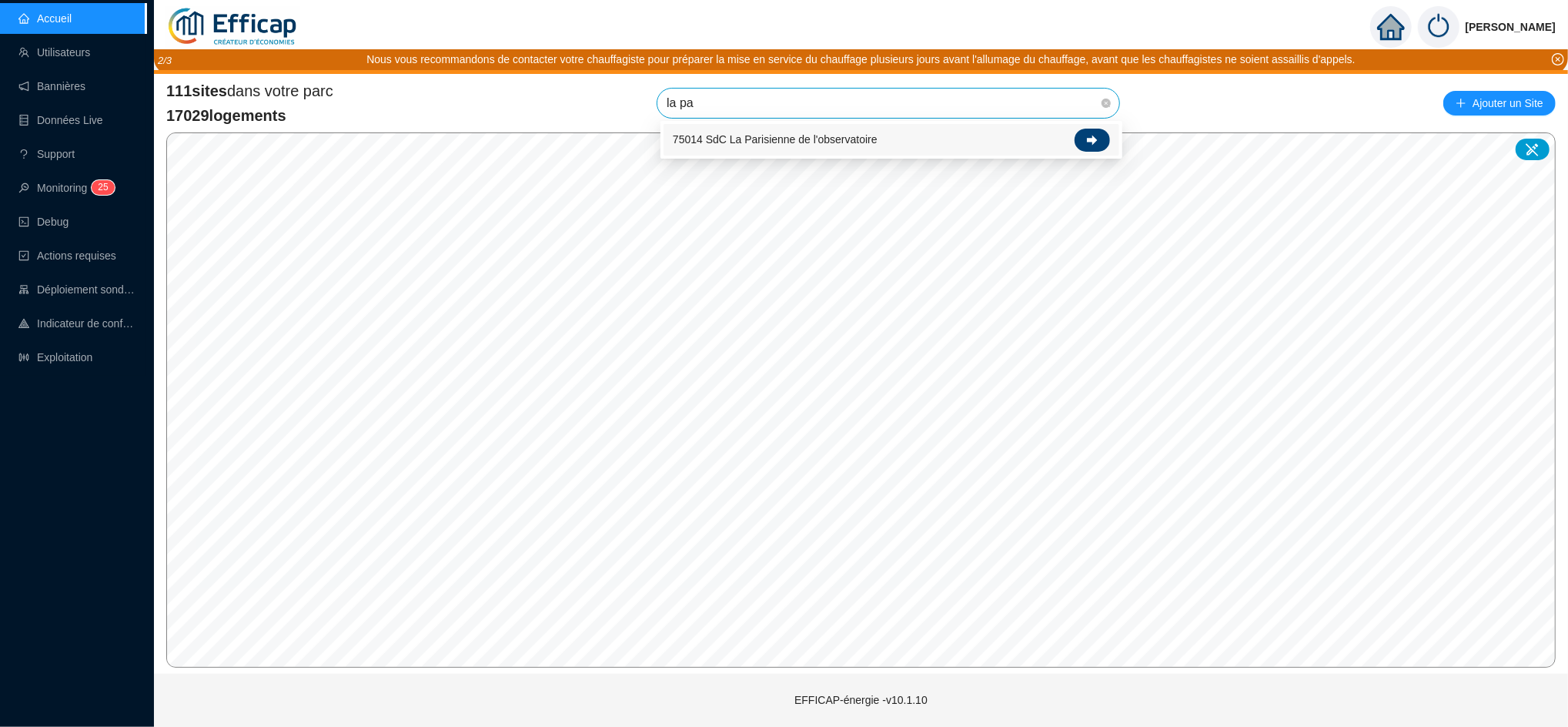
click at [1096, 140] on div at bounding box center [1092, 140] width 35 height 23
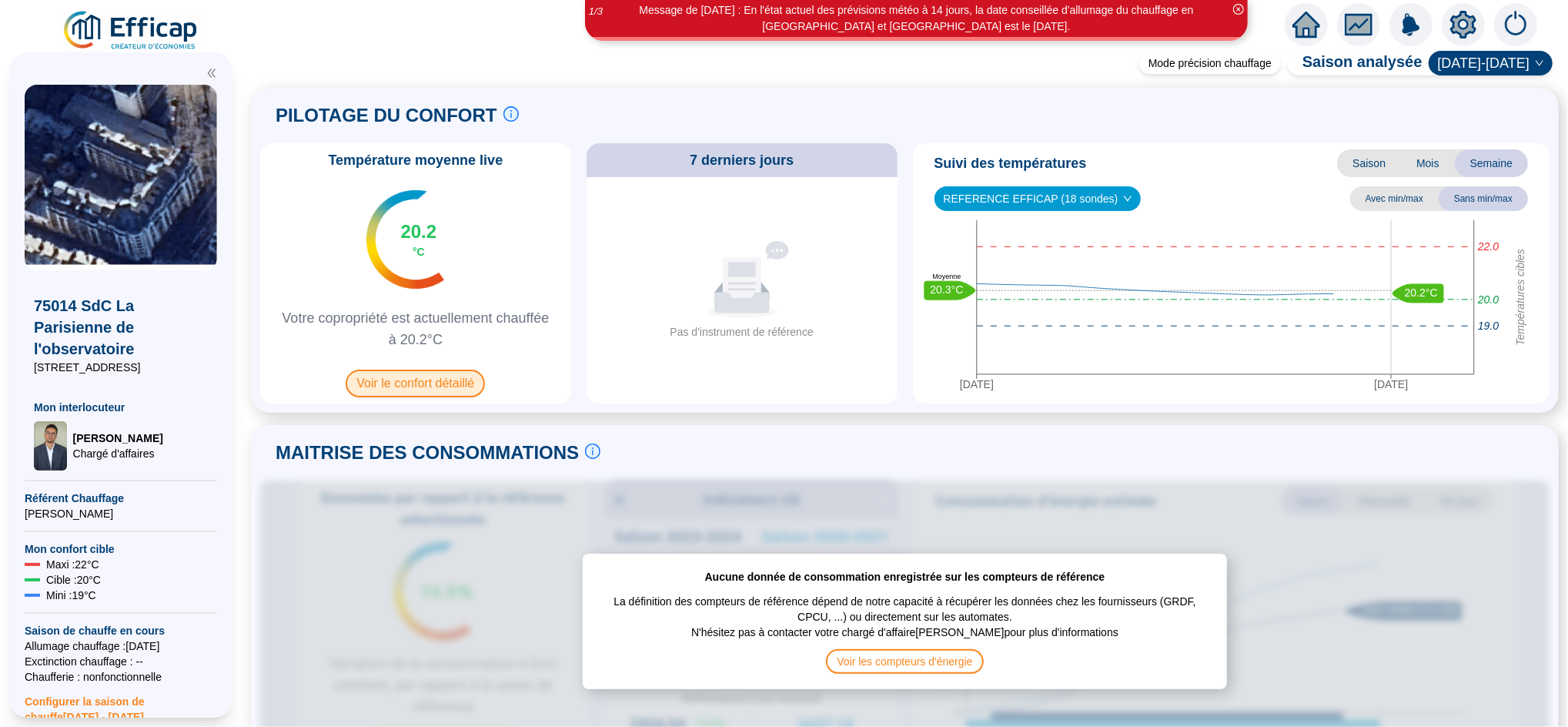
click at [450, 378] on span "Voir le confort détaillé" at bounding box center [416, 383] width 140 height 28
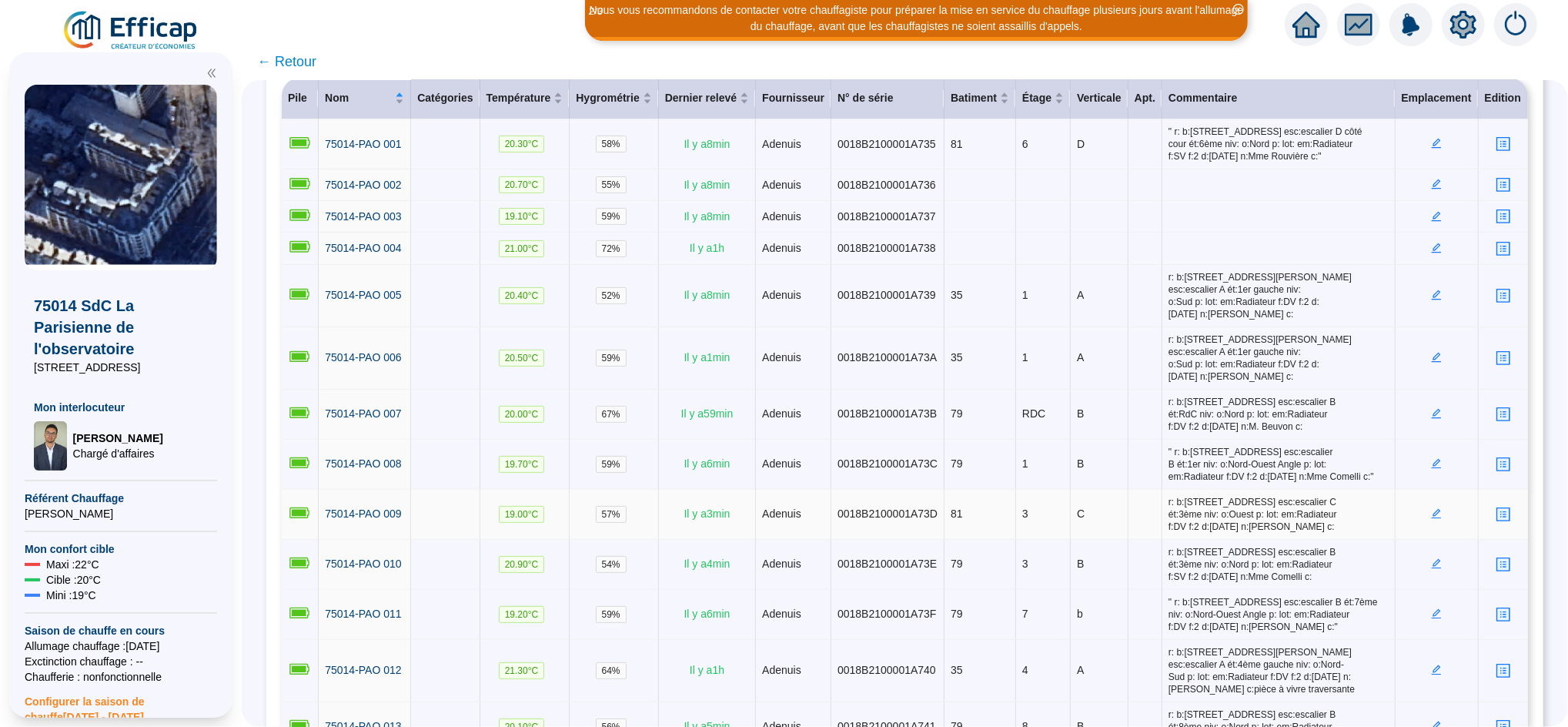
scroll to position [478, 0]
